Goal: Navigation & Orientation: Understand site structure

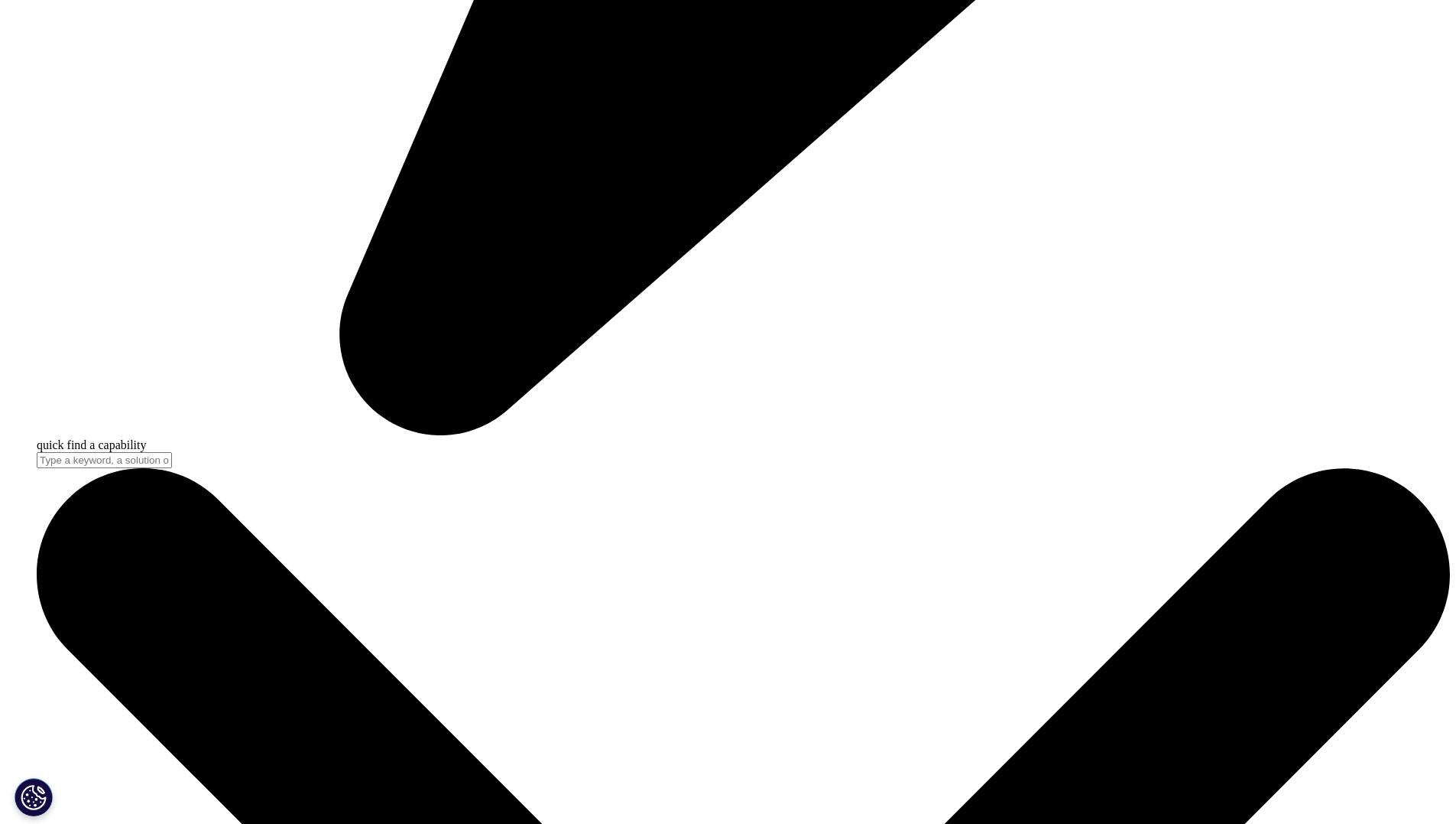
scroll to position [1682, 0]
